Goal: Task Accomplishment & Management: Manage account settings

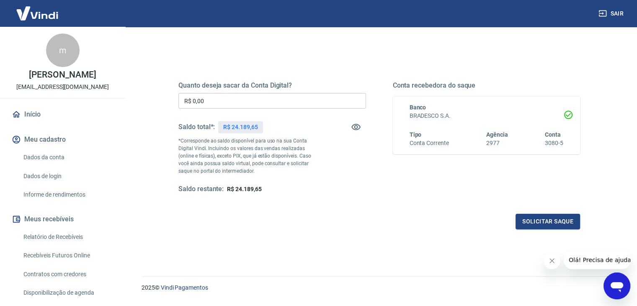
scroll to position [108, 0]
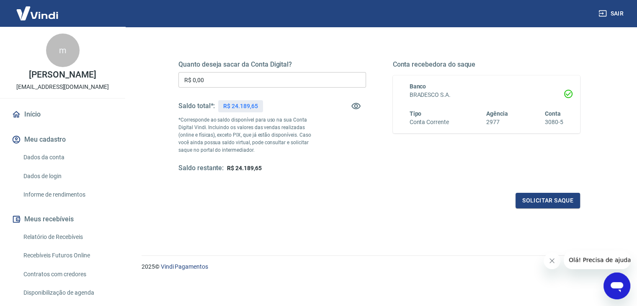
click at [57, 156] on link "Dados da conta" at bounding box center [67, 157] width 95 height 17
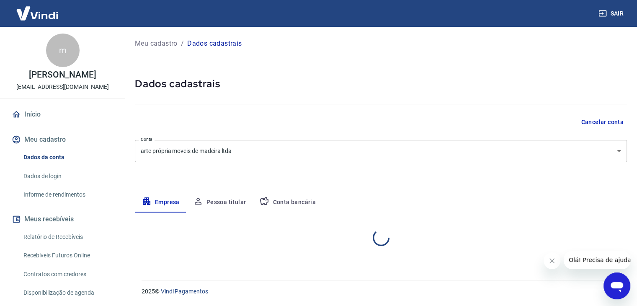
select select "MG"
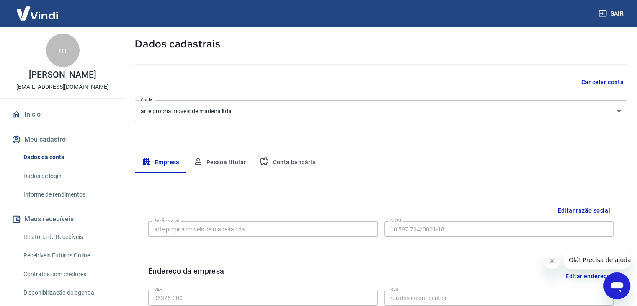
scroll to position [84, 0]
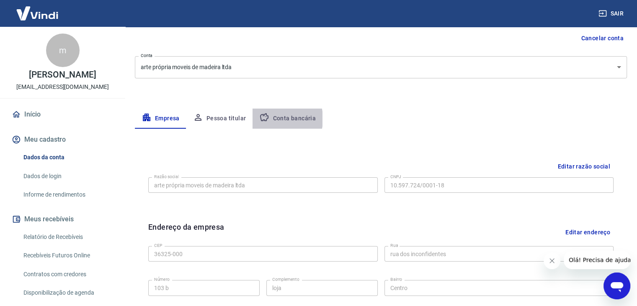
click at [266, 118] on icon "button" at bounding box center [264, 117] width 10 height 10
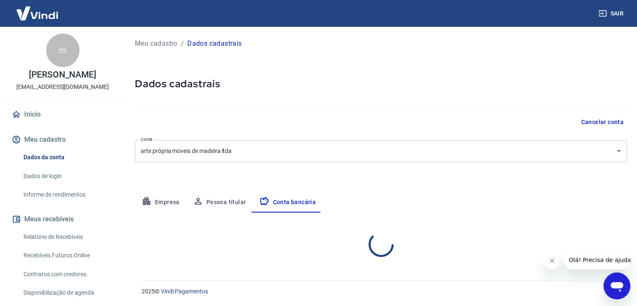
select select "1"
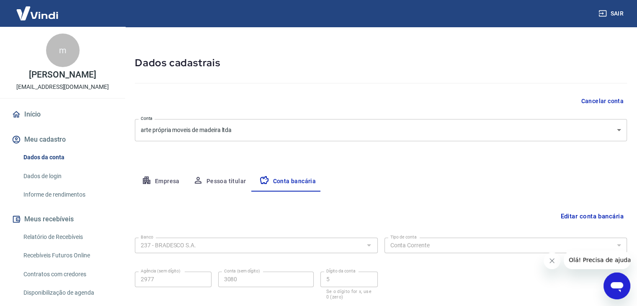
scroll to position [75, 0]
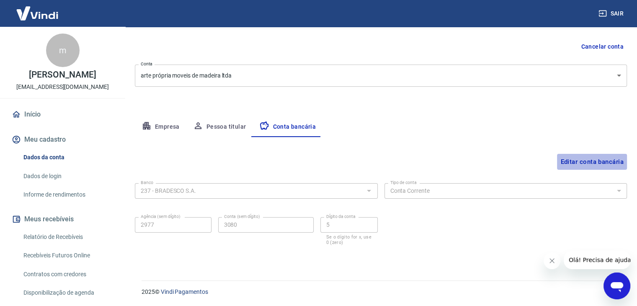
click at [584, 162] on button "Editar conta bancária" at bounding box center [592, 162] width 70 height 16
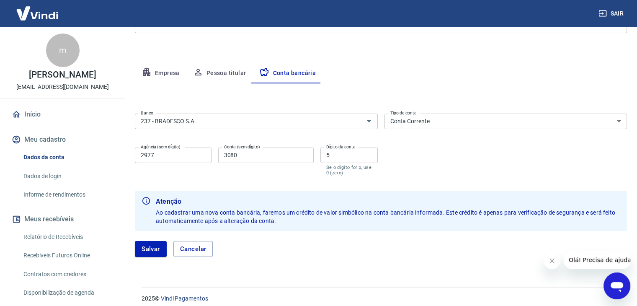
scroll to position [136, 0]
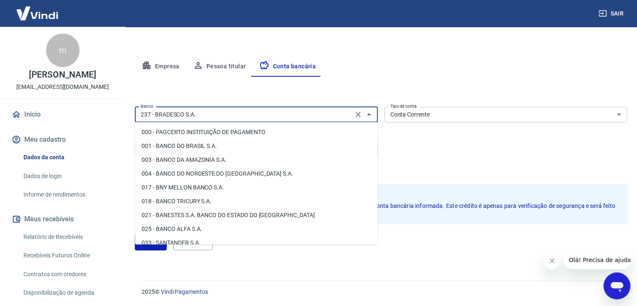
drag, startPoint x: 200, startPoint y: 115, endPoint x: 207, endPoint y: 115, distance: 7.5
click at [200, 115] on input "237 - BRADESCO S.A." at bounding box center [243, 114] width 213 height 10
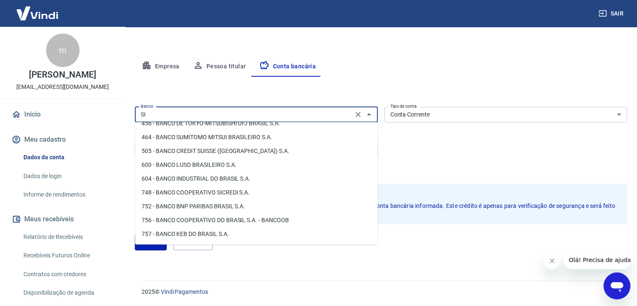
scroll to position [0, 0]
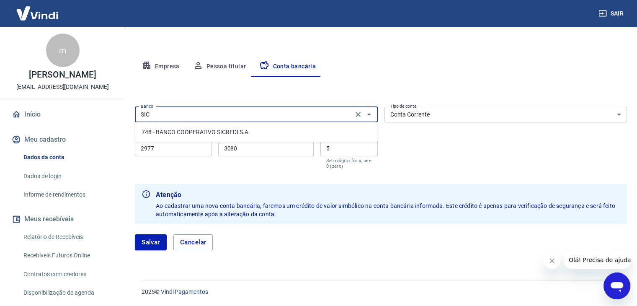
type input "237 - BRADESCO S.A."
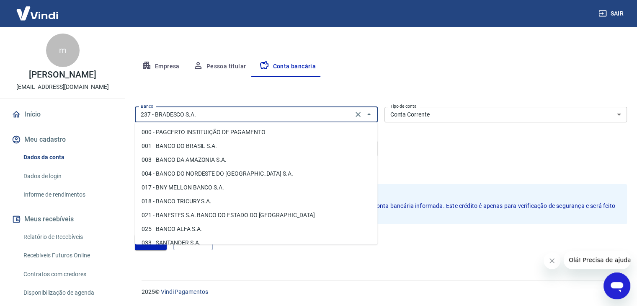
drag, startPoint x: 203, startPoint y: 116, endPoint x: 147, endPoint y: 112, distance: 56.3
click at [149, 111] on input "237 - BRADESCO S.A." at bounding box center [243, 114] width 213 height 10
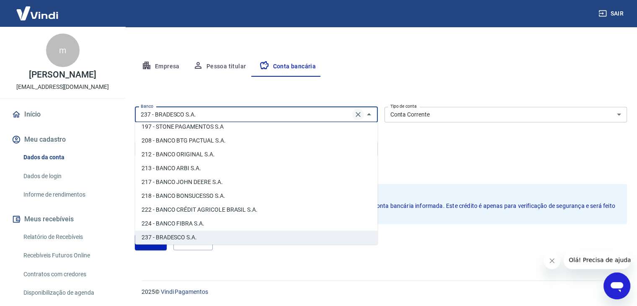
click at [358, 114] on icon "Clear" at bounding box center [357, 114] width 5 height 5
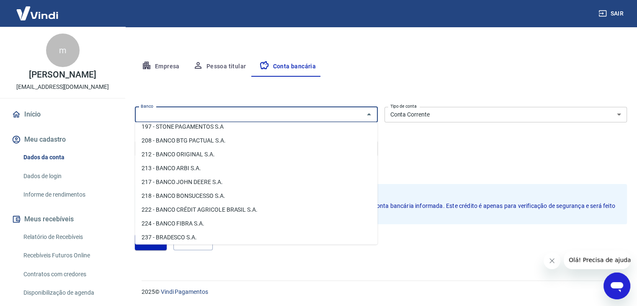
scroll to position [0, 0]
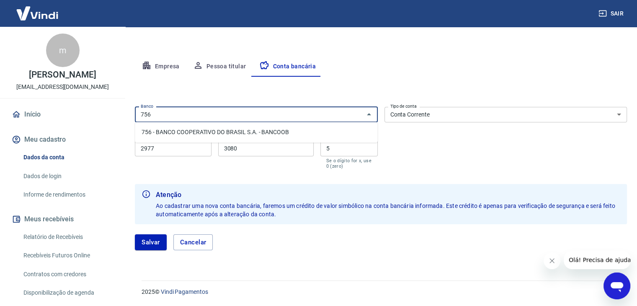
click at [211, 131] on li "756 - BANCO COOPERATIVO DO BRASIL S.A. - BANCOOB" at bounding box center [256, 132] width 242 height 14
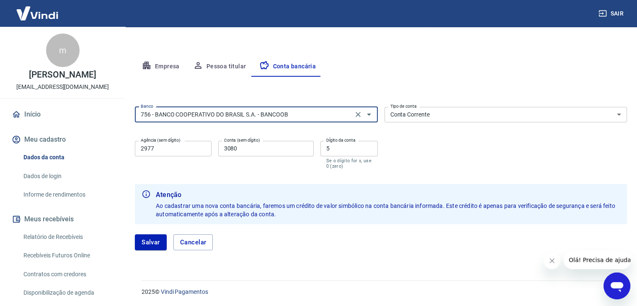
type input "756 - BANCO COOPERATIVO DO BRASIL S.A. - BANCOOB"
drag, startPoint x: 158, startPoint y: 151, endPoint x: 131, endPoint y: 147, distance: 27.5
click at [131, 147] on div "Meu cadastro / Dados cadastrais Dados cadastrais Cancelar conta Conta arte próp…" at bounding box center [381, 80] width 512 height 379
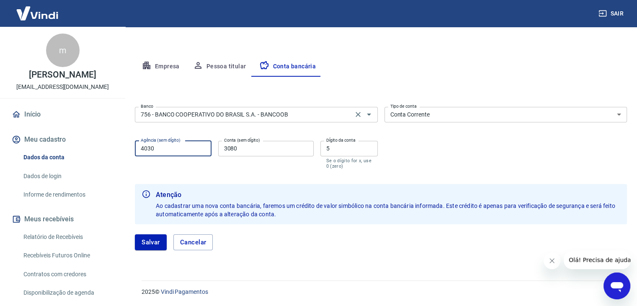
type input "4030"
drag, startPoint x: 244, startPoint y: 147, endPoint x: 189, endPoint y: 139, distance: 55.7
click at [191, 138] on div "Agência (sem dígito) 4030 Agência (sem dígito) Conta (sem dígito) 3080 Conta (s…" at bounding box center [256, 153] width 243 height 33
type input "94921"
drag, startPoint x: 332, startPoint y: 150, endPoint x: 315, endPoint y: 148, distance: 16.9
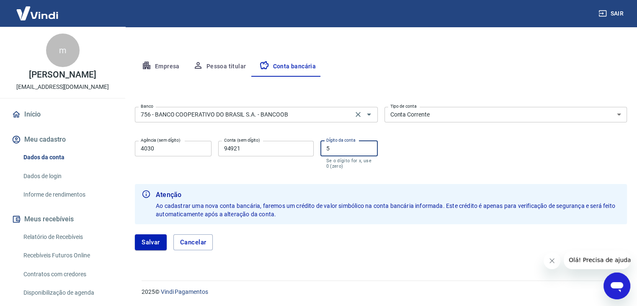
click at [315, 148] on div "Agência (sem dígito) 4030 Agência (sem dígito) Conta (sem dígito) 94921 Conta (…" at bounding box center [256, 153] width 243 height 33
type input "3"
click at [483, 163] on div "Banco 756 - BANCO COOPERATIVO DO BRASIL S.A. - BANCOOB Banco Tipo de conta Cont…" at bounding box center [381, 136] width 492 height 67
click at [154, 244] on button "Salvar" at bounding box center [151, 242] width 32 height 16
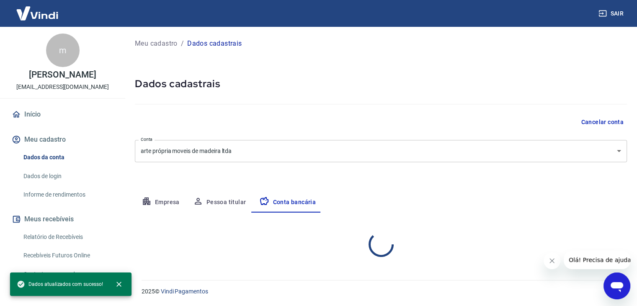
select select "1"
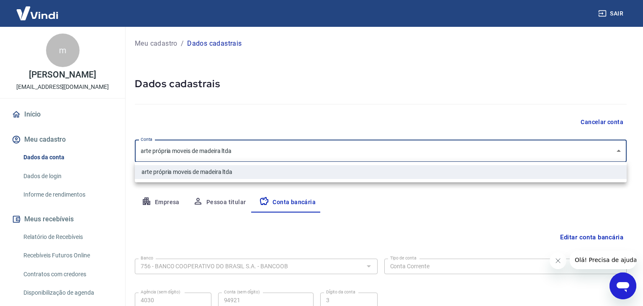
click at [615, 154] on body "Sair m marcos josé de lima artepropriamoveisdemadeira@yahoo.com Início Meu cada…" at bounding box center [321, 153] width 643 height 306
click at [238, 170] on li "arte própria moveis de madeira ltda" at bounding box center [381, 172] width 492 height 14
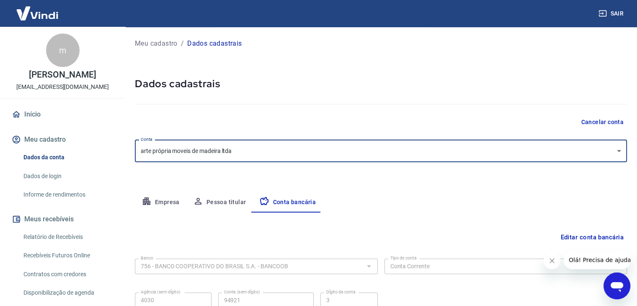
click at [387, 209] on div "Empresa Pessoa titular Conta bancária" at bounding box center [381, 202] width 492 height 20
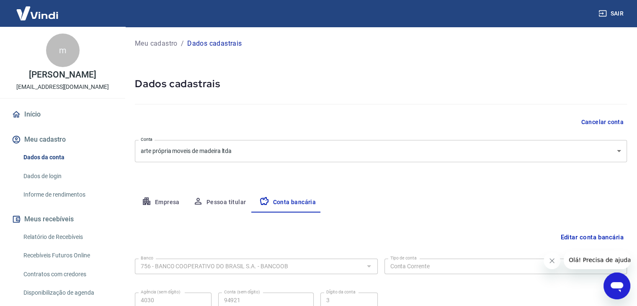
click at [148, 150] on body "Sair m marcos josé de lima artepropriamoveisdemadeira@yahoo.com Início Meu cada…" at bounding box center [318, 153] width 637 height 306
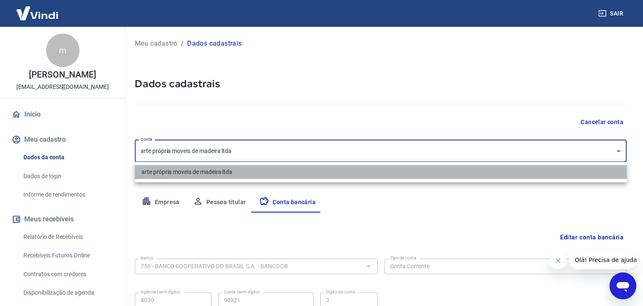
click at [184, 173] on li "arte própria moveis de madeira ltda" at bounding box center [381, 172] width 492 height 14
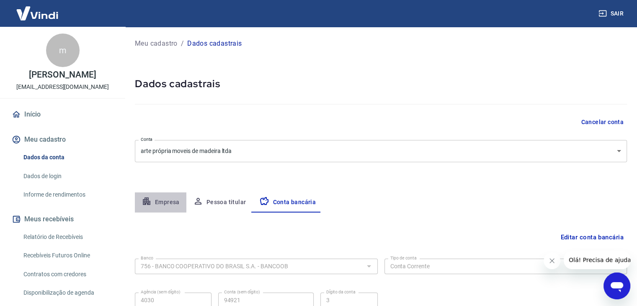
click at [162, 201] on button "Empresa" at bounding box center [160, 202] width 51 height 20
select select "MG"
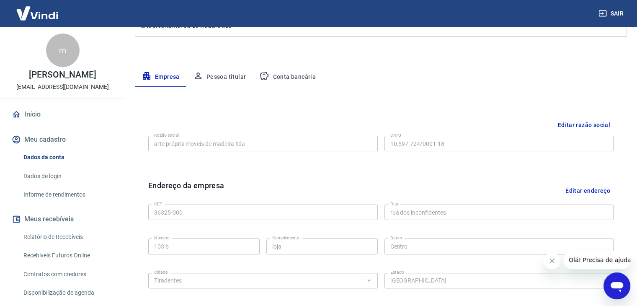
scroll to position [126, 0]
click at [214, 70] on button "Pessoa titular" at bounding box center [219, 77] width 67 height 20
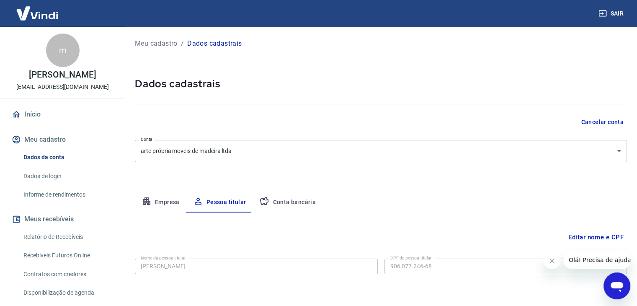
click at [289, 205] on button "Conta bancária" at bounding box center [287, 202] width 70 height 20
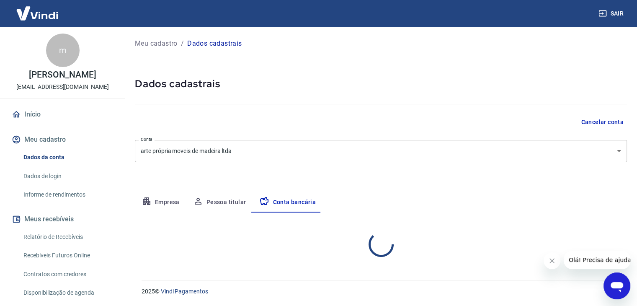
select select "1"
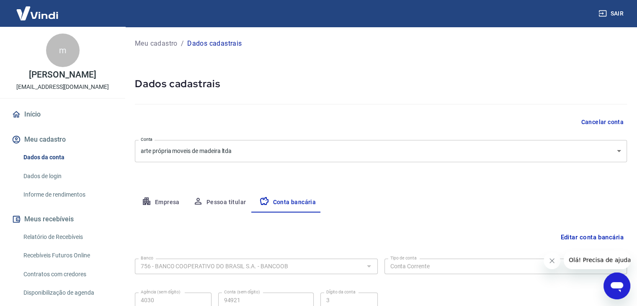
click at [434, 192] on div "Empresa Pessoa titular Conta bancária" at bounding box center [381, 202] width 492 height 20
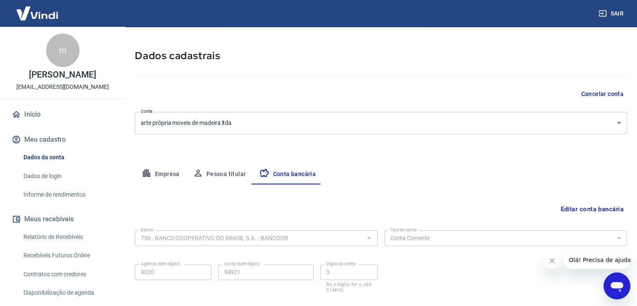
scroll to position [75, 0]
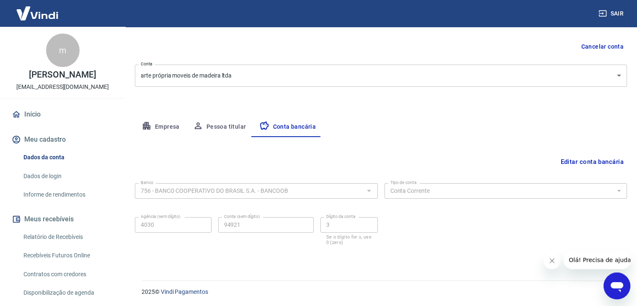
click at [31, 116] on link "Início" at bounding box center [62, 114] width 105 height 18
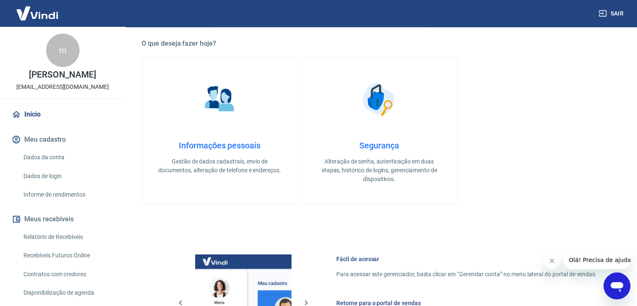
scroll to position [208, 0]
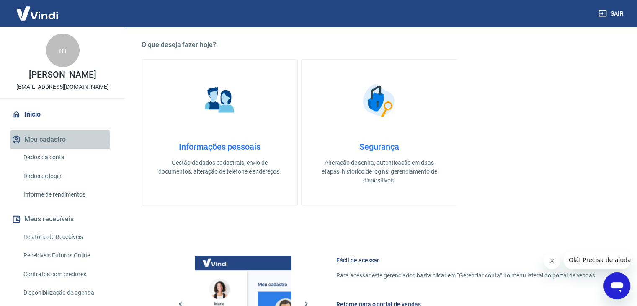
click at [46, 140] on button "Meu cadastro" at bounding box center [62, 139] width 105 height 18
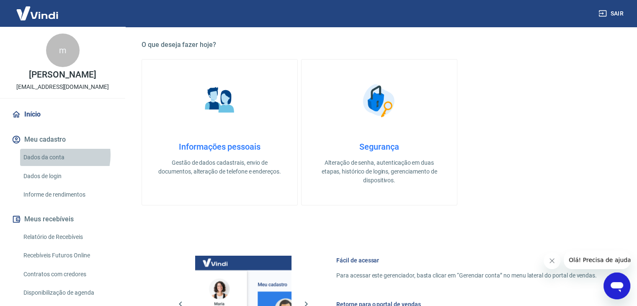
click at [54, 155] on link "Dados da conta" at bounding box center [67, 157] width 95 height 17
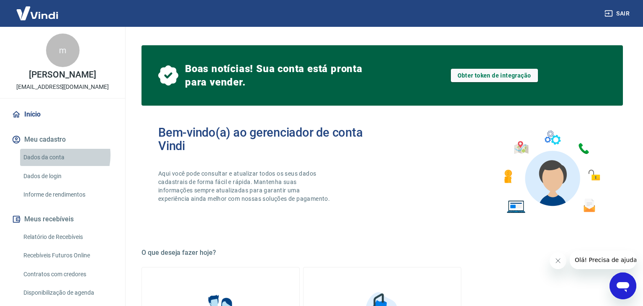
select select "MG"
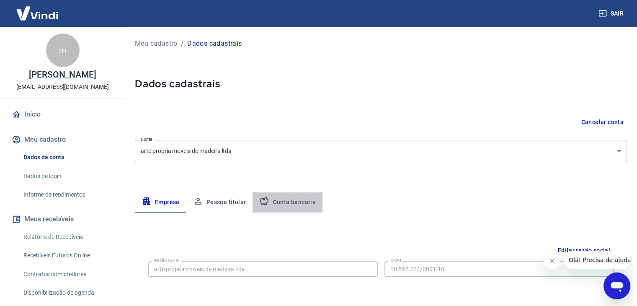
click at [297, 196] on button "Conta bancária" at bounding box center [287, 202] width 70 height 20
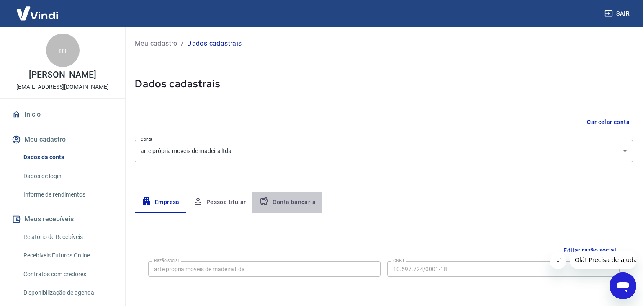
select select "1"
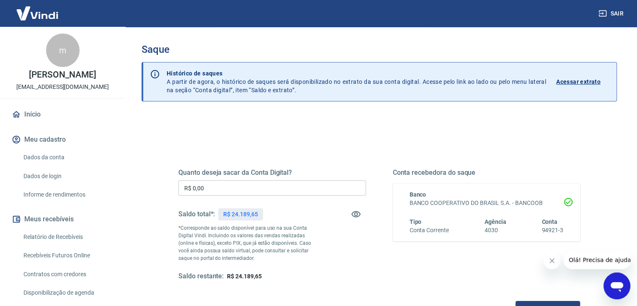
click at [231, 193] on input "R$ 0,00" at bounding box center [272, 187] width 188 height 15
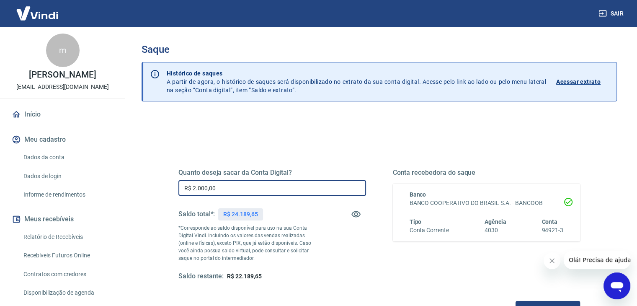
type input "R$ 2.000,00"
click at [342, 151] on div "Quanto deseja sacar da Conta Digital? R$ 2.000,00 ​ Saldo total*: R$ 24.189,65 …" at bounding box center [379, 232] width 402 height 168
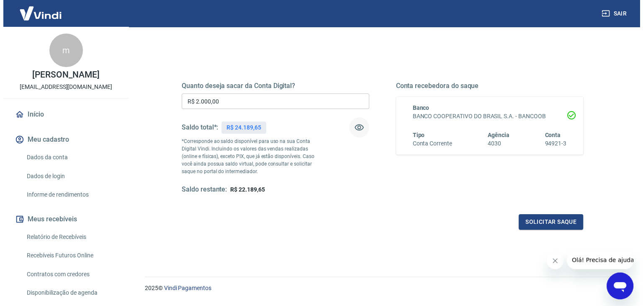
scroll to position [108, 0]
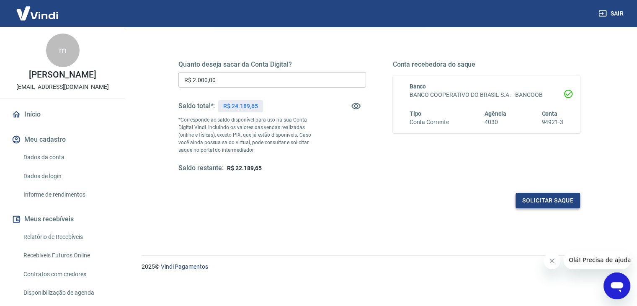
click at [544, 203] on button "Solicitar saque" at bounding box center [547, 200] width 64 height 15
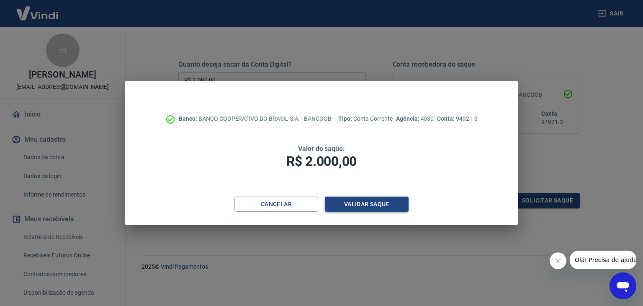
click at [355, 203] on button "Validar saque" at bounding box center [367, 203] width 84 height 15
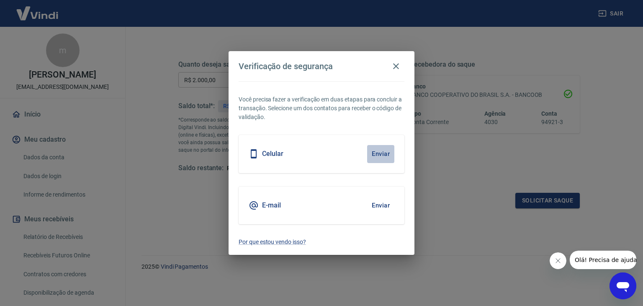
click at [373, 154] on button "Enviar" at bounding box center [380, 154] width 27 height 18
click at [384, 155] on button "Enviar" at bounding box center [380, 154] width 27 height 18
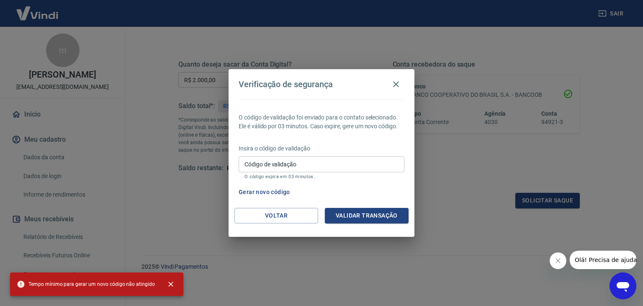
click at [306, 165] on input "Código de validação" at bounding box center [322, 163] width 166 height 15
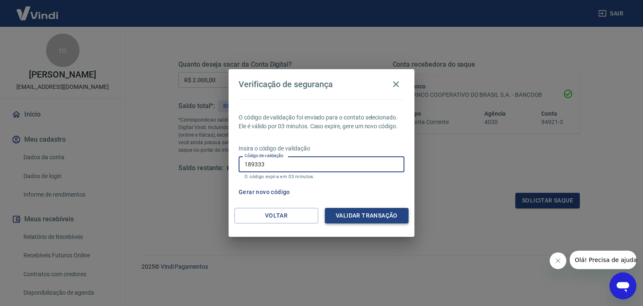
click at [382, 213] on button "Validar transação" at bounding box center [367, 215] width 84 height 15
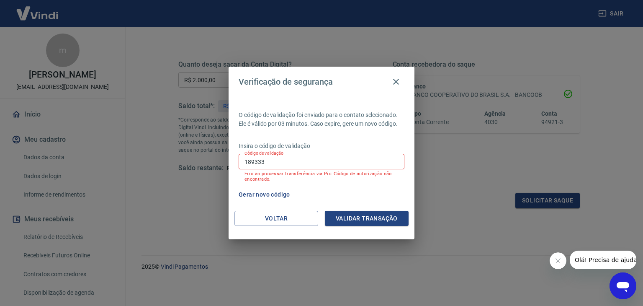
drag, startPoint x: 265, startPoint y: 161, endPoint x: 194, endPoint y: 154, distance: 71.1
click at [194, 153] on div "Verificação de segurança O código de validação foi enviado para o contato selec…" at bounding box center [321, 153] width 643 height 306
type input "612009"
click at [360, 217] on button "Validar transação" at bounding box center [367, 218] width 84 height 15
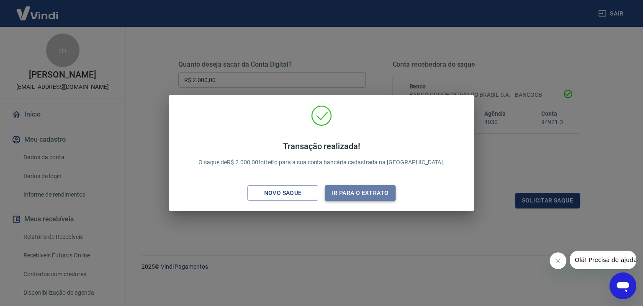
click at [353, 195] on button "Ir para o extrato" at bounding box center [360, 192] width 71 height 15
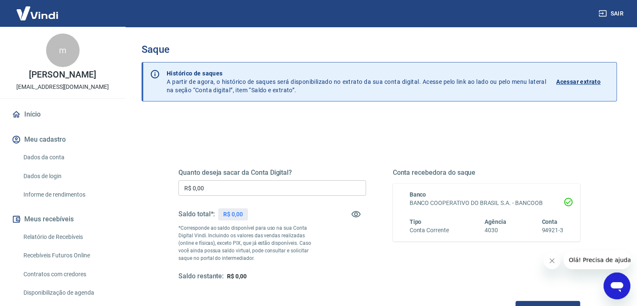
click at [224, 185] on input "R$ 0,00" at bounding box center [272, 187] width 188 height 15
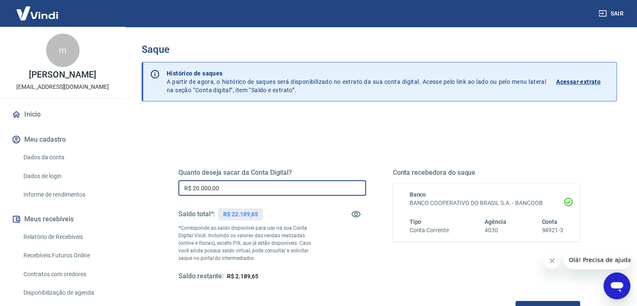
type input "R$ 20.000,00"
click at [351, 162] on div "Quanto deseja sacar da Conta Digital? R$ 20.000,00 ​ Saldo total*: R$ 22.189,65…" at bounding box center [379, 232] width 402 height 168
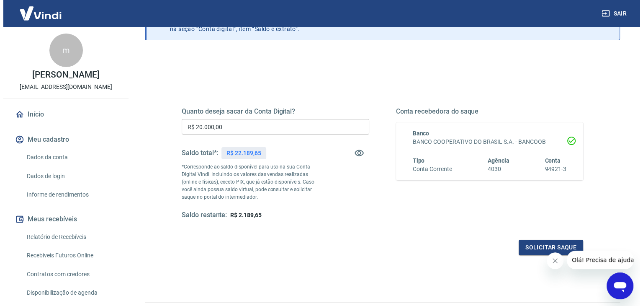
scroll to position [84, 0]
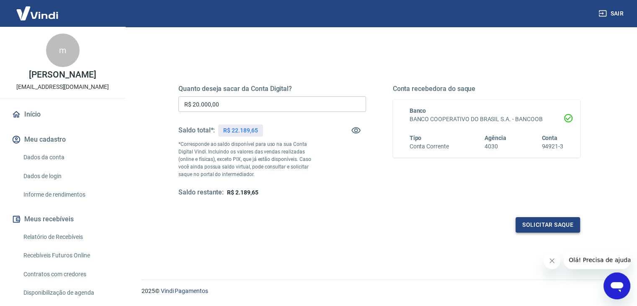
click at [531, 220] on button "Solicitar saque" at bounding box center [547, 224] width 64 height 15
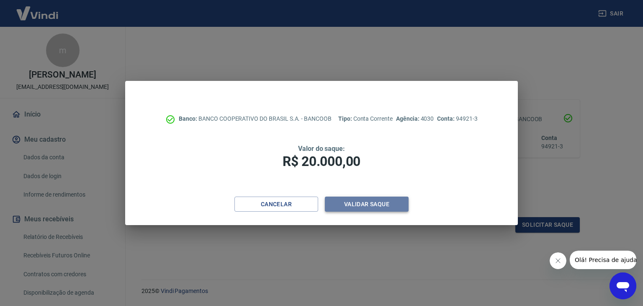
click at [365, 200] on button "Validar saque" at bounding box center [367, 203] width 84 height 15
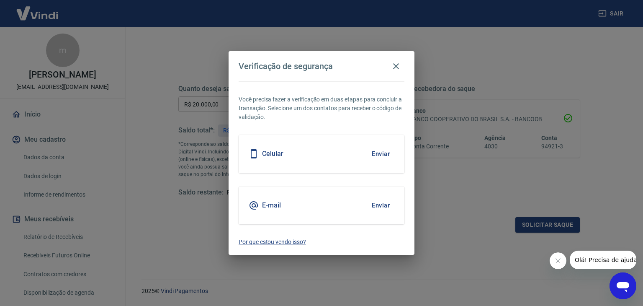
click at [381, 149] on button "Enviar" at bounding box center [380, 154] width 27 height 18
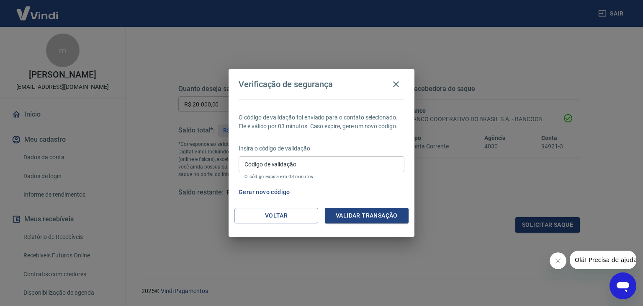
click at [309, 166] on input "Código de validação" at bounding box center [322, 163] width 166 height 15
type input "770635"
click at [361, 214] on button "Validar transação" at bounding box center [367, 215] width 84 height 15
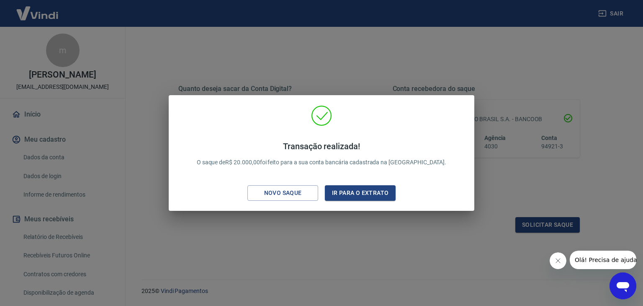
drag, startPoint x: 558, startPoint y: 260, endPoint x: 1043, endPoint y: 494, distance: 537.8
click at [558, 260] on icon "Fechar mensagem da empresa" at bounding box center [557, 260] width 7 height 7
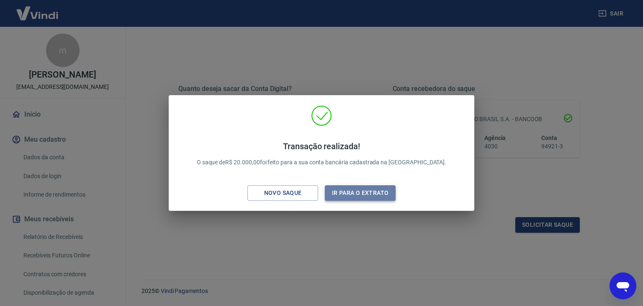
click at [338, 194] on button "Ir para o extrato" at bounding box center [360, 192] width 71 height 15
